Goal: Task Accomplishment & Management: Manage account settings

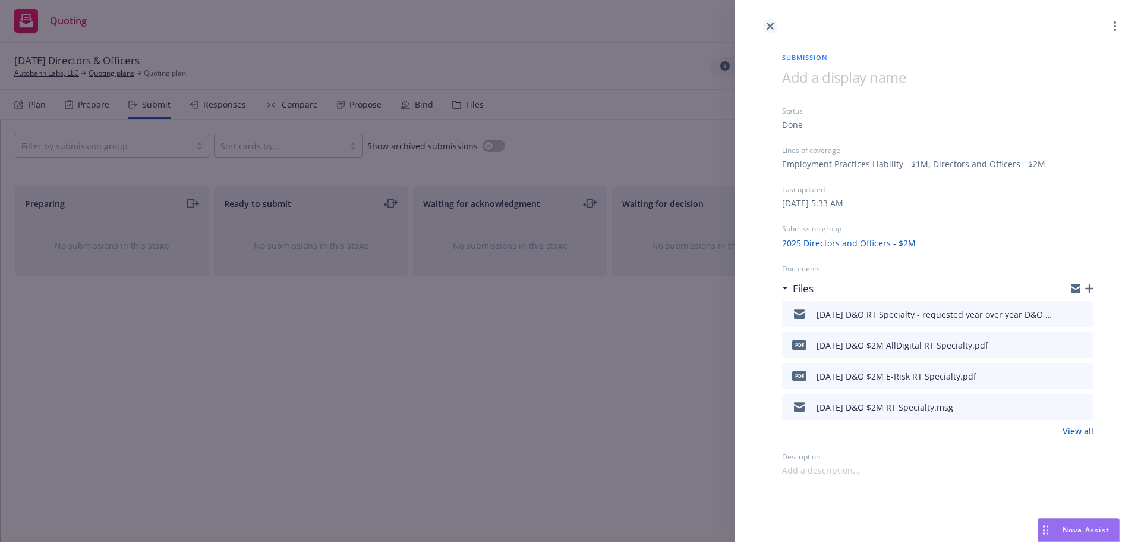
click at [772, 27] on icon "close" at bounding box center [770, 26] width 7 height 7
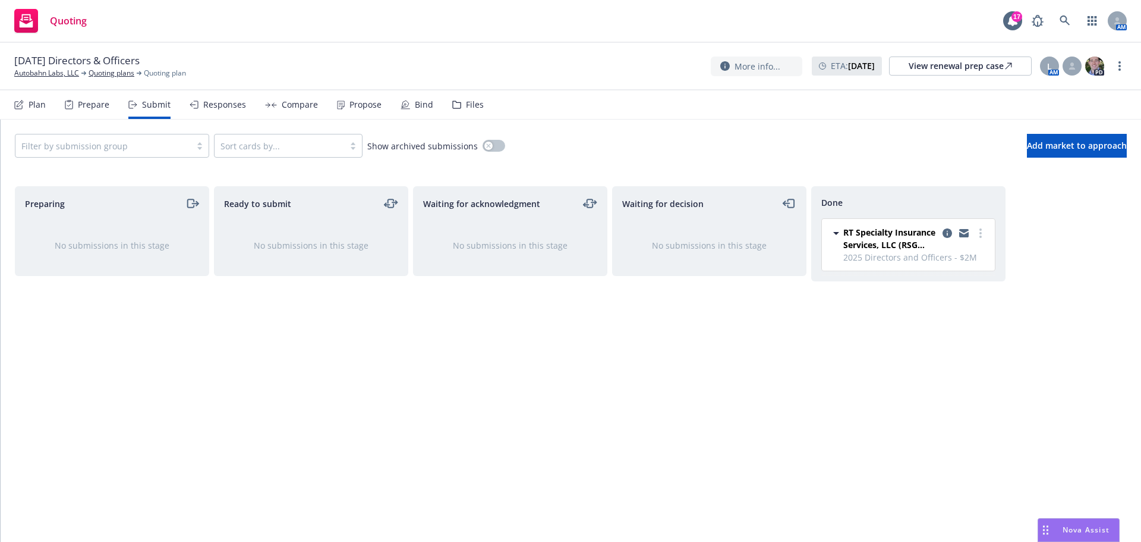
drag, startPoint x: 461, startPoint y: 104, endPoint x: 460, endPoint y: 115, distance: 11.4
click at [466, 106] on div "Files" at bounding box center [475, 105] width 18 height 10
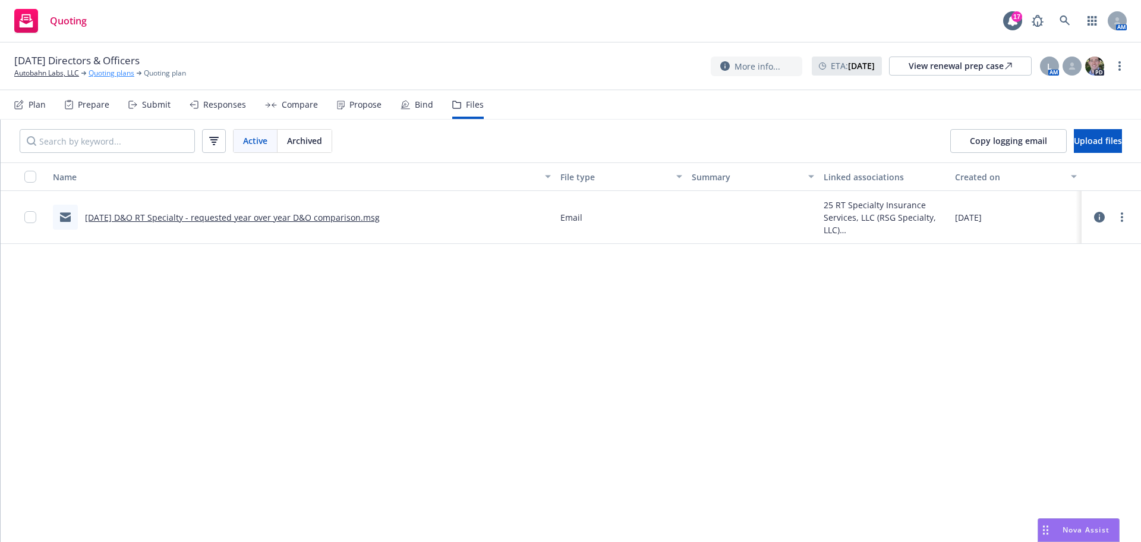
click at [108, 73] on link "Quoting plans" at bounding box center [112, 73] width 46 height 11
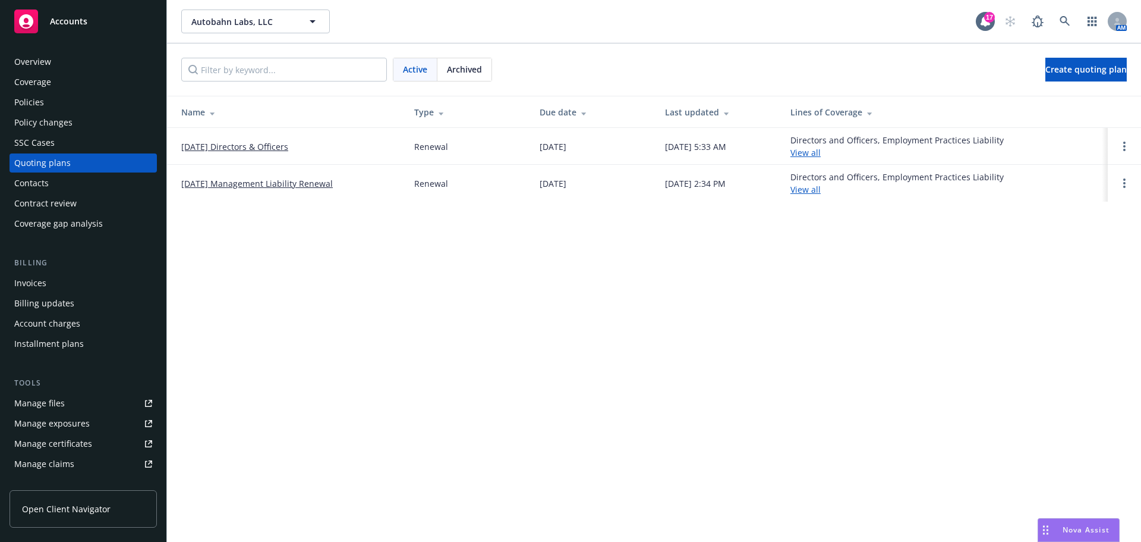
click at [32, 402] on div "Manage files" at bounding box center [39, 403] width 51 height 19
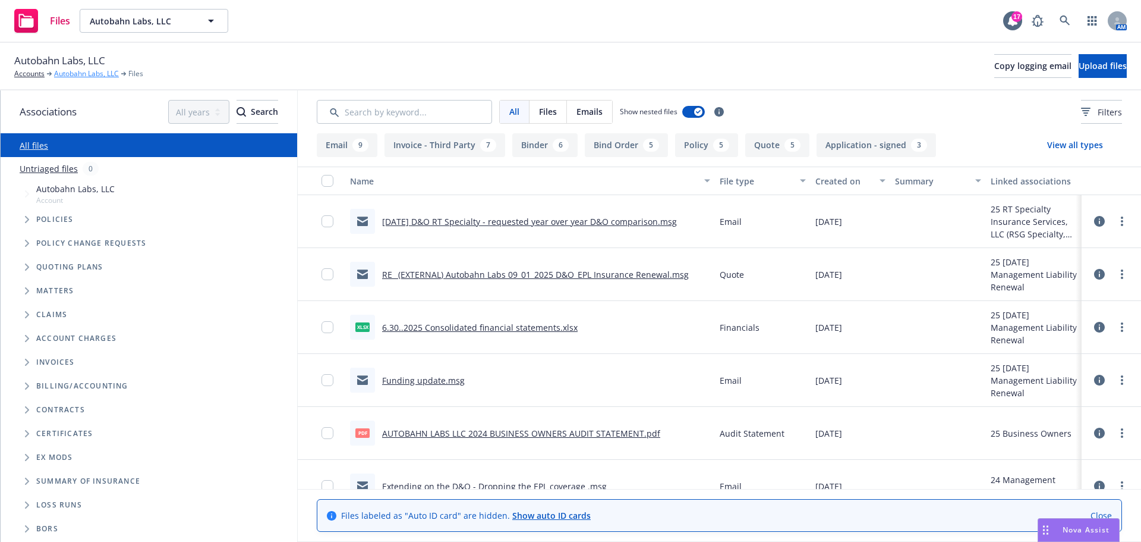
click at [83, 74] on link "Autobahn Labs, LLC" at bounding box center [86, 73] width 65 height 11
